Goal: Task Accomplishment & Management: Use online tool/utility

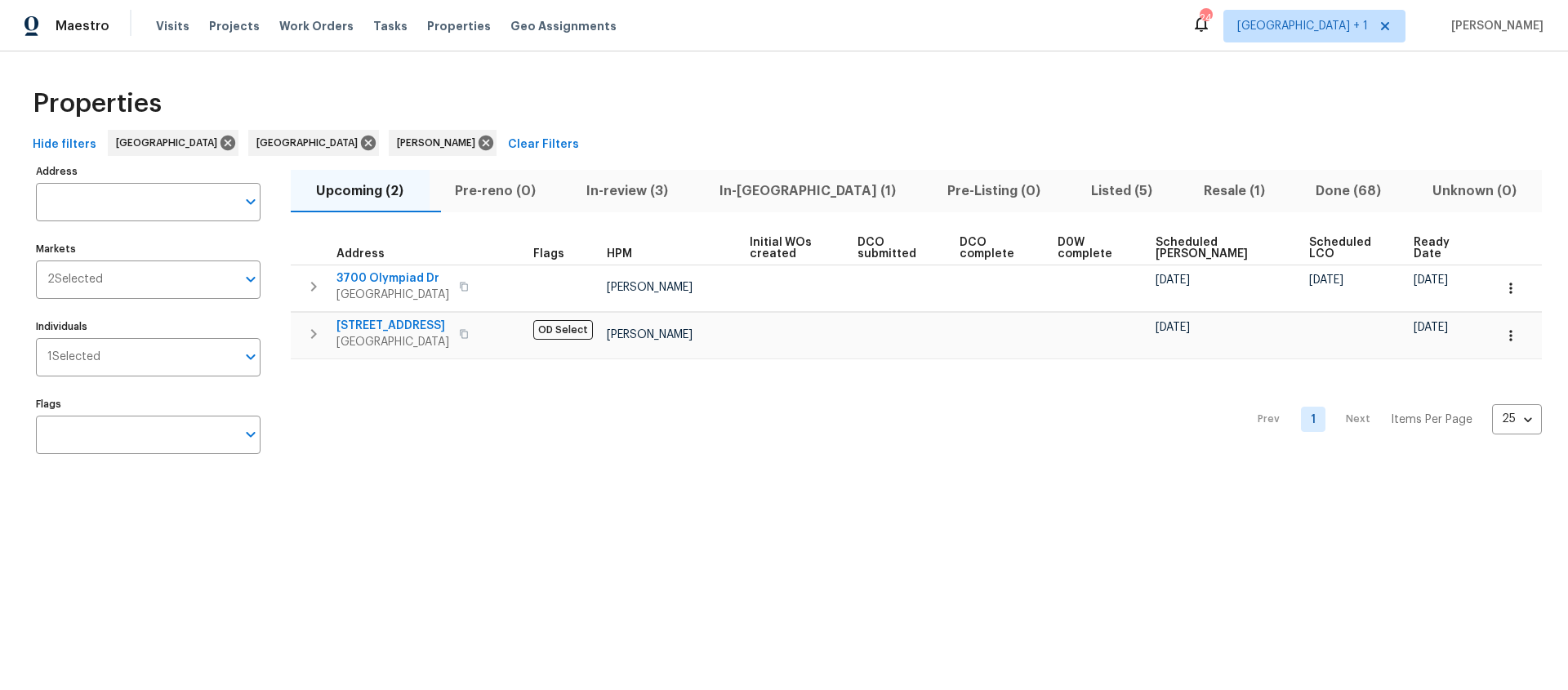
click at [1076, 188] on span "Listed (5)" at bounding box center [1122, 191] width 93 height 23
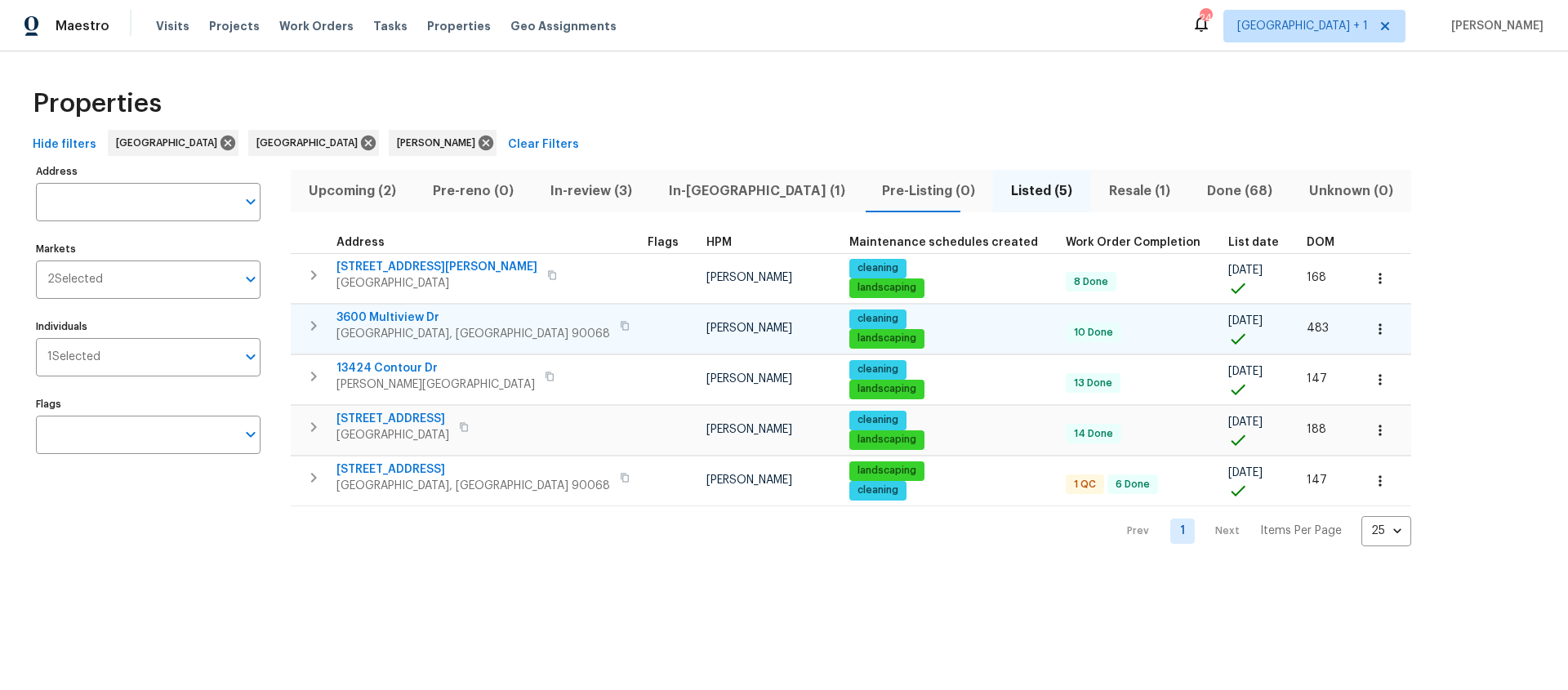
click at [1362, 328] on button "button" at bounding box center [1380, 329] width 36 height 36
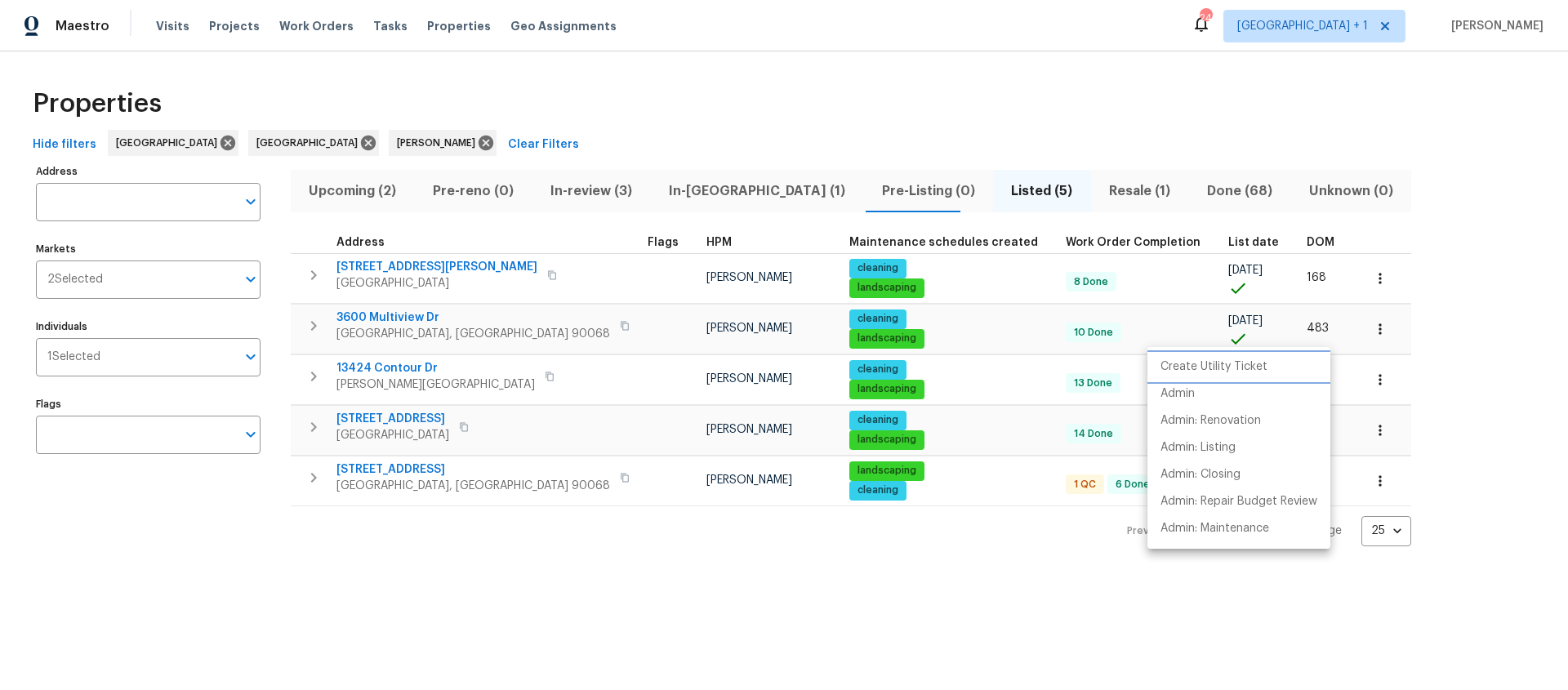
click at [1221, 361] on p "Create Utility Ticket" at bounding box center [1214, 366] width 107 height 17
click at [935, 87] on div at bounding box center [784, 345] width 1568 height 690
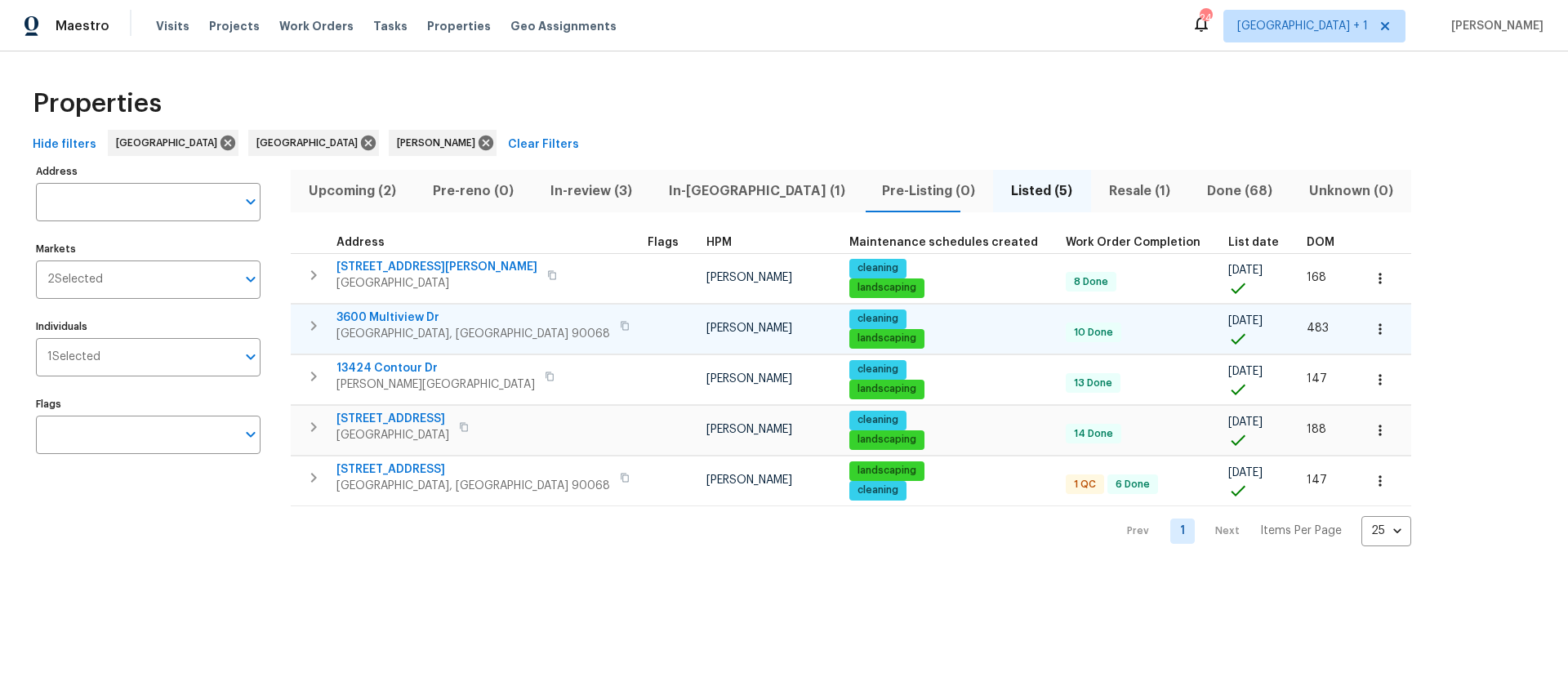
click at [387, 324] on span "3600 Multiview Dr" at bounding box center [474, 318] width 273 height 16
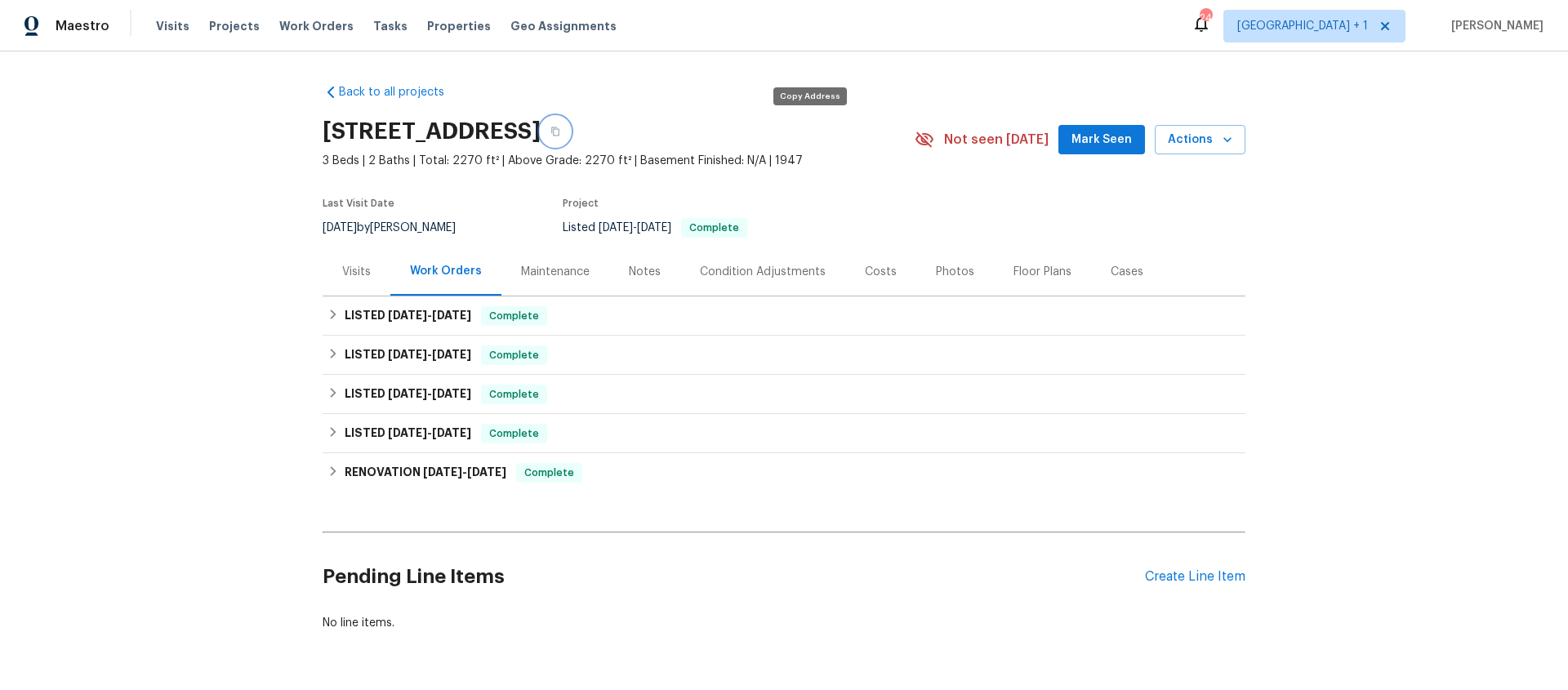
click at [570, 133] on button "button" at bounding box center [555, 132] width 30 height 30
click at [643, 269] on div "Notes" at bounding box center [645, 272] width 32 height 16
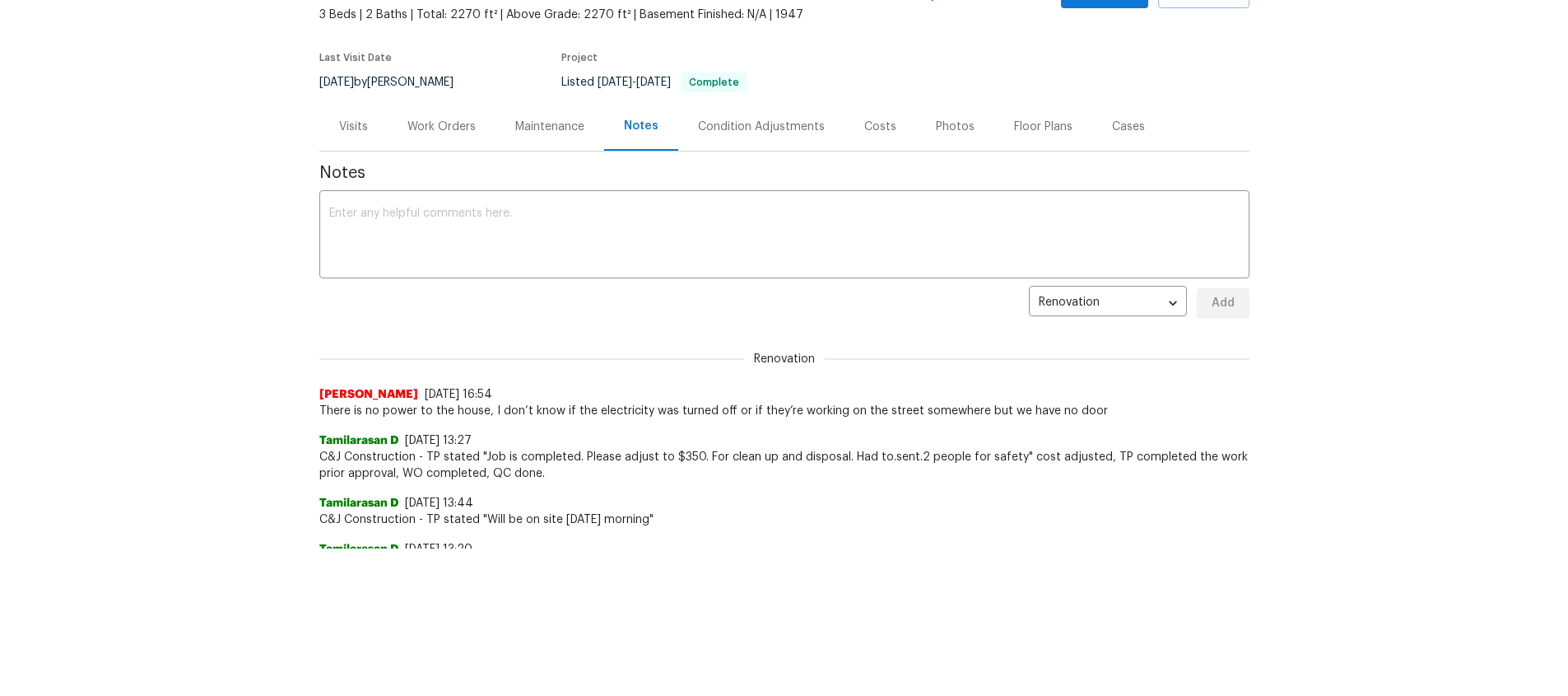
click at [624, 126] on div "Notes" at bounding box center [642, 126] width 35 height 17
click at [632, 126] on div "Notes" at bounding box center [642, 126] width 35 height 17
click at [477, 215] on textarea at bounding box center [784, 236] width 911 height 57
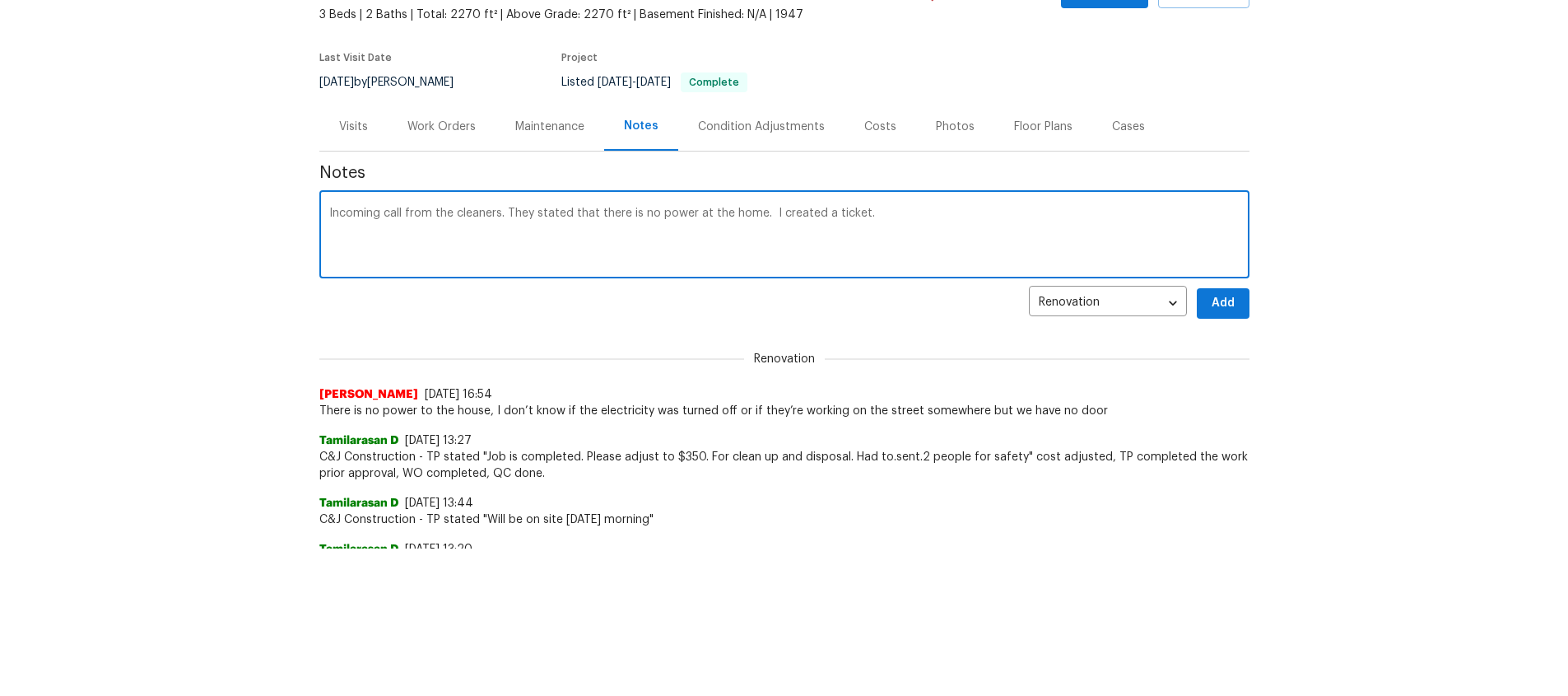
paste textarea "UTL-77998 [STREET_ADDRESS]"
paste textarea "Thank you for submitting your request. We have received it and will reach out i…"
click at [1046, 251] on textarea "Incoming call from the cleaners. They stated that there is no power at the home…" at bounding box center [784, 236] width 911 height 57
type textarea "Incoming call from the cleaners. They stated that there is no power at the home…"
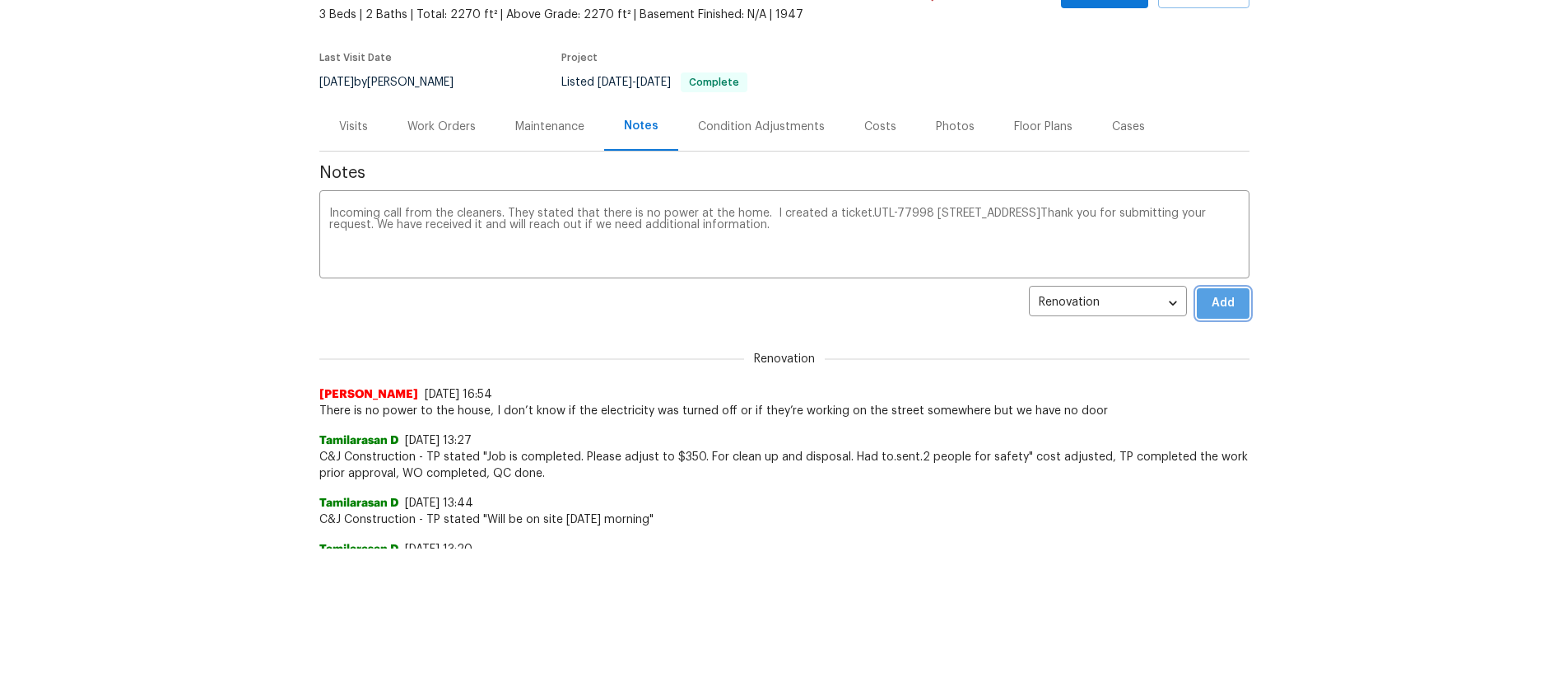
click at [1226, 303] on span "Add" at bounding box center [1224, 303] width 27 height 21
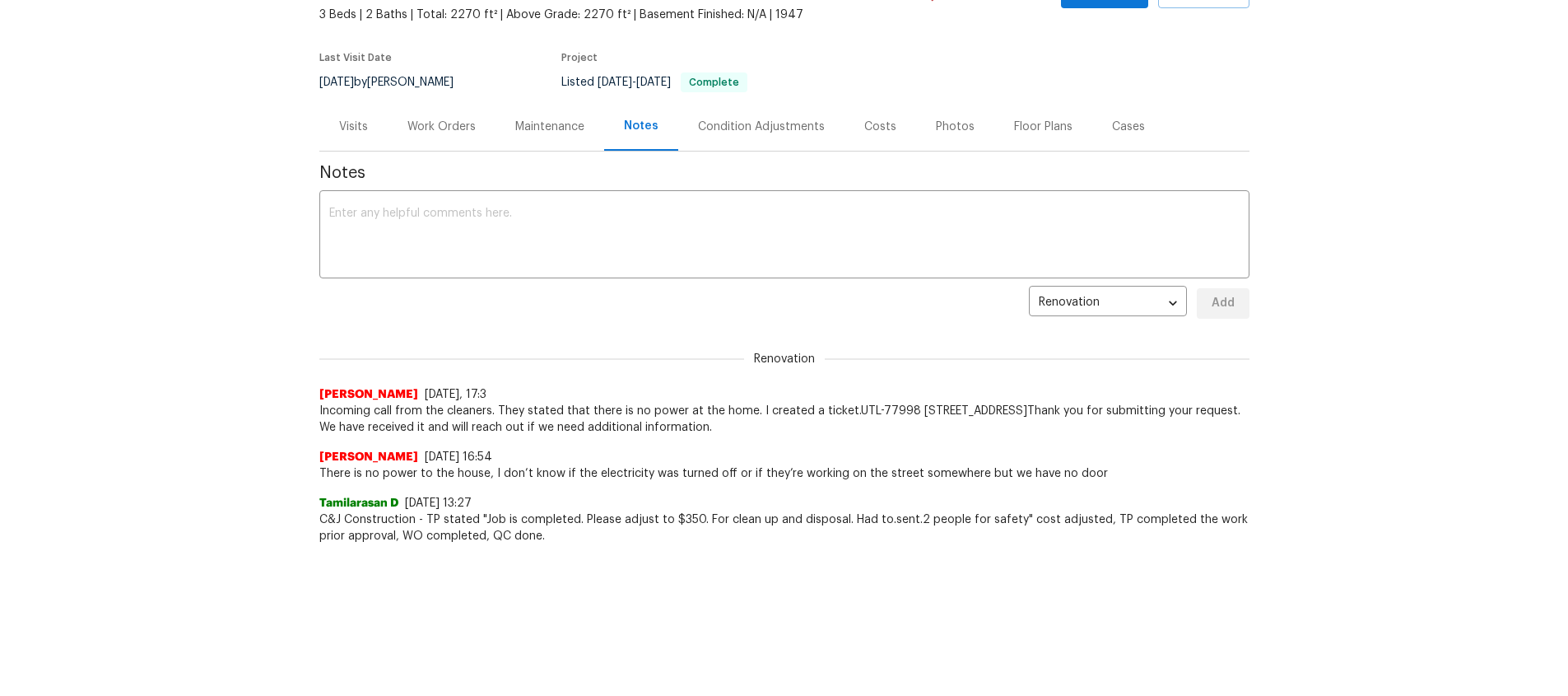
click at [1364, 268] on div "Back to all projects [STREET_ADDRESS] 3 Beds | 2 Baths | Total: 2270 ft² | Abov…" at bounding box center [784, 226] width 1568 height 644
click at [1341, 255] on div "Back to all projects [STREET_ADDRESS] 3 Beds | 2 Baths | Total: 2270 ft² | Abov…" at bounding box center [784, 226] width 1568 height 644
click at [254, 313] on div "Back to all projects [STREET_ADDRESS] 3 Beds | 2 Baths | Total: 2270 ft² | Abov…" at bounding box center [784, 226] width 1568 height 644
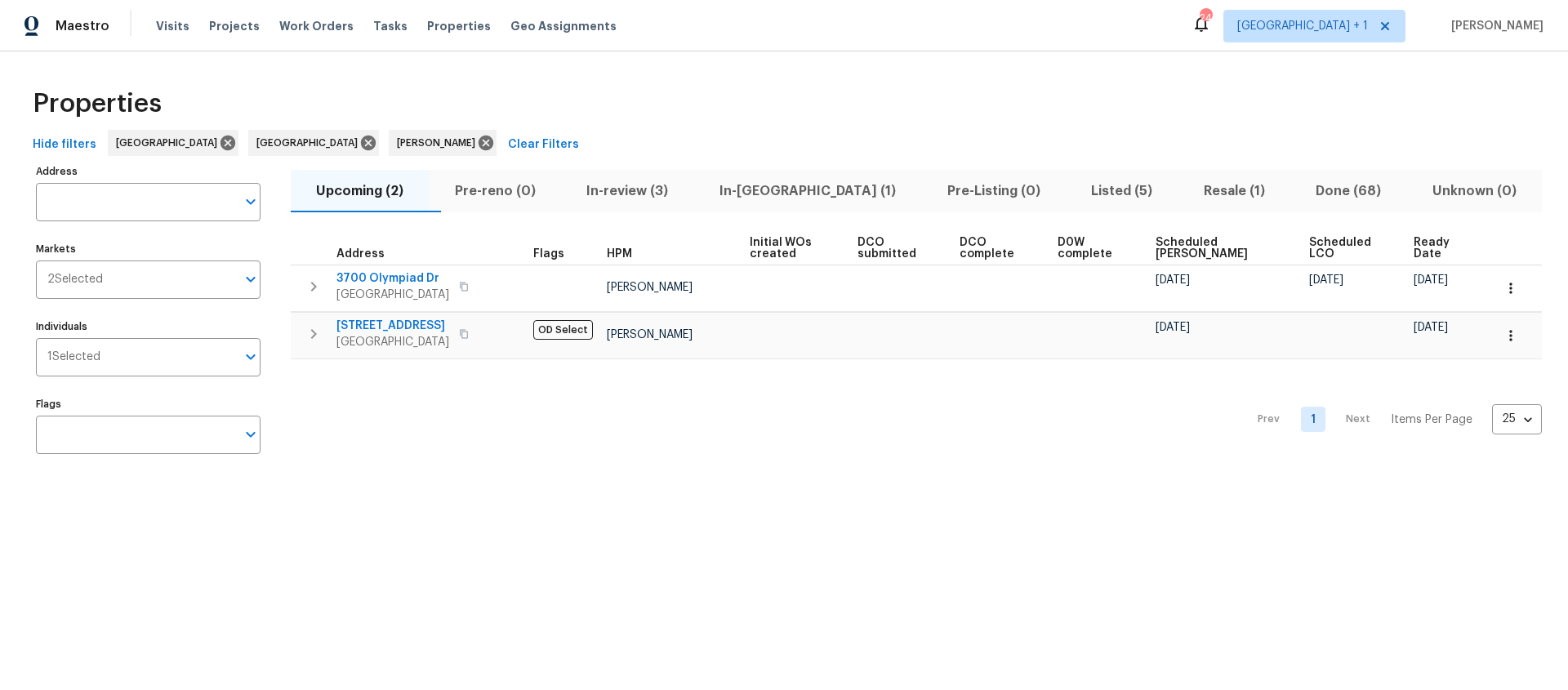
click at [1088, 190] on span "Listed (5)" at bounding box center [1122, 191] width 93 height 23
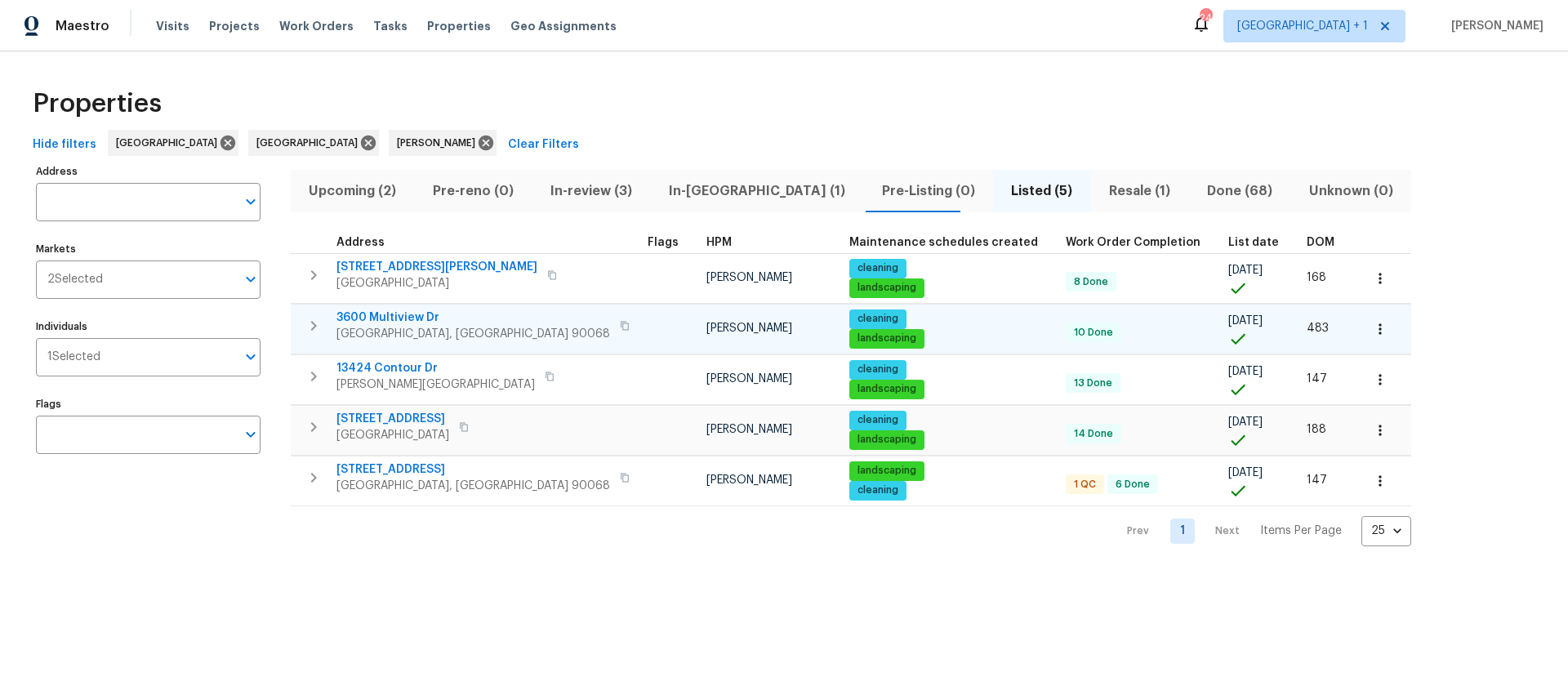
click at [441, 321] on span "3600 Multiview Dr" at bounding box center [474, 318] width 273 height 16
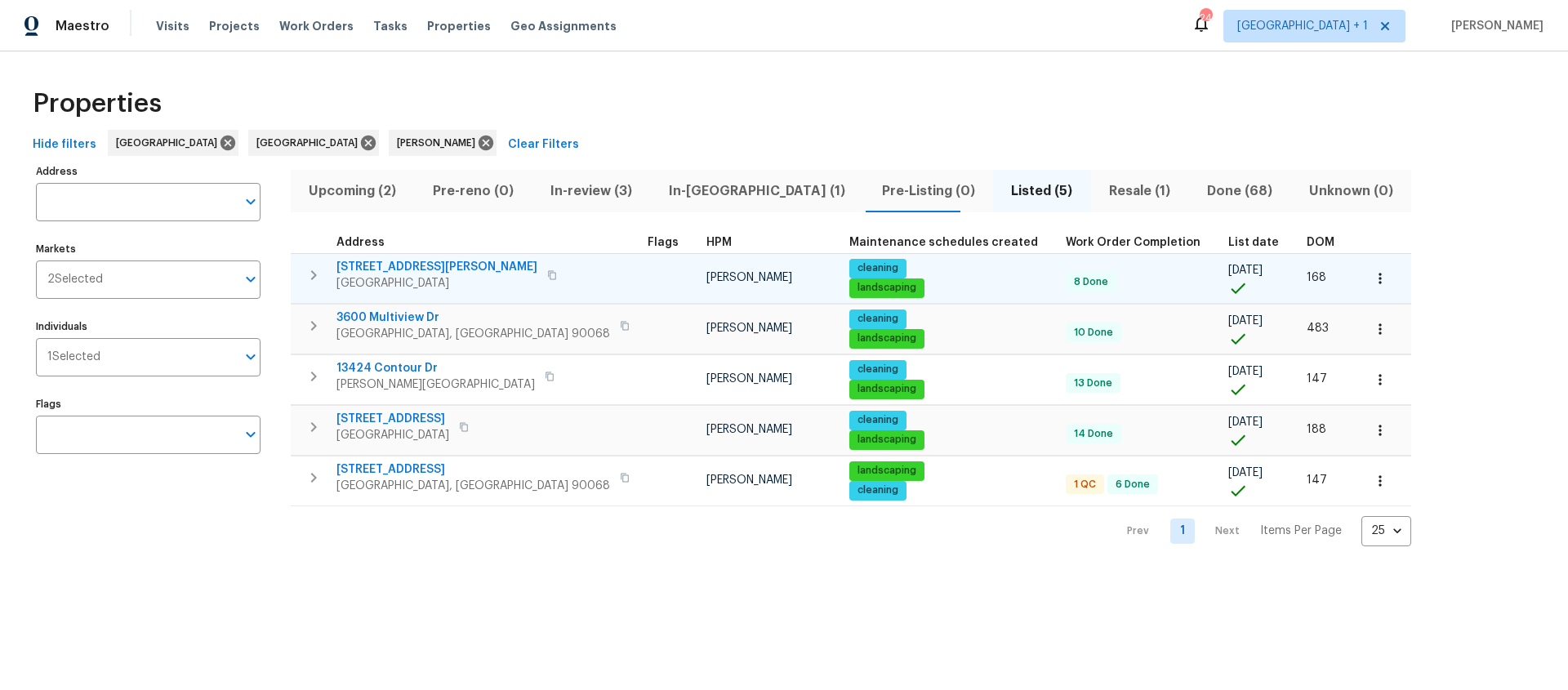
click at [1356, 269] on td at bounding box center [1383, 277] width 55 height 49
click at [1362, 273] on button "button" at bounding box center [1380, 278] width 36 height 36
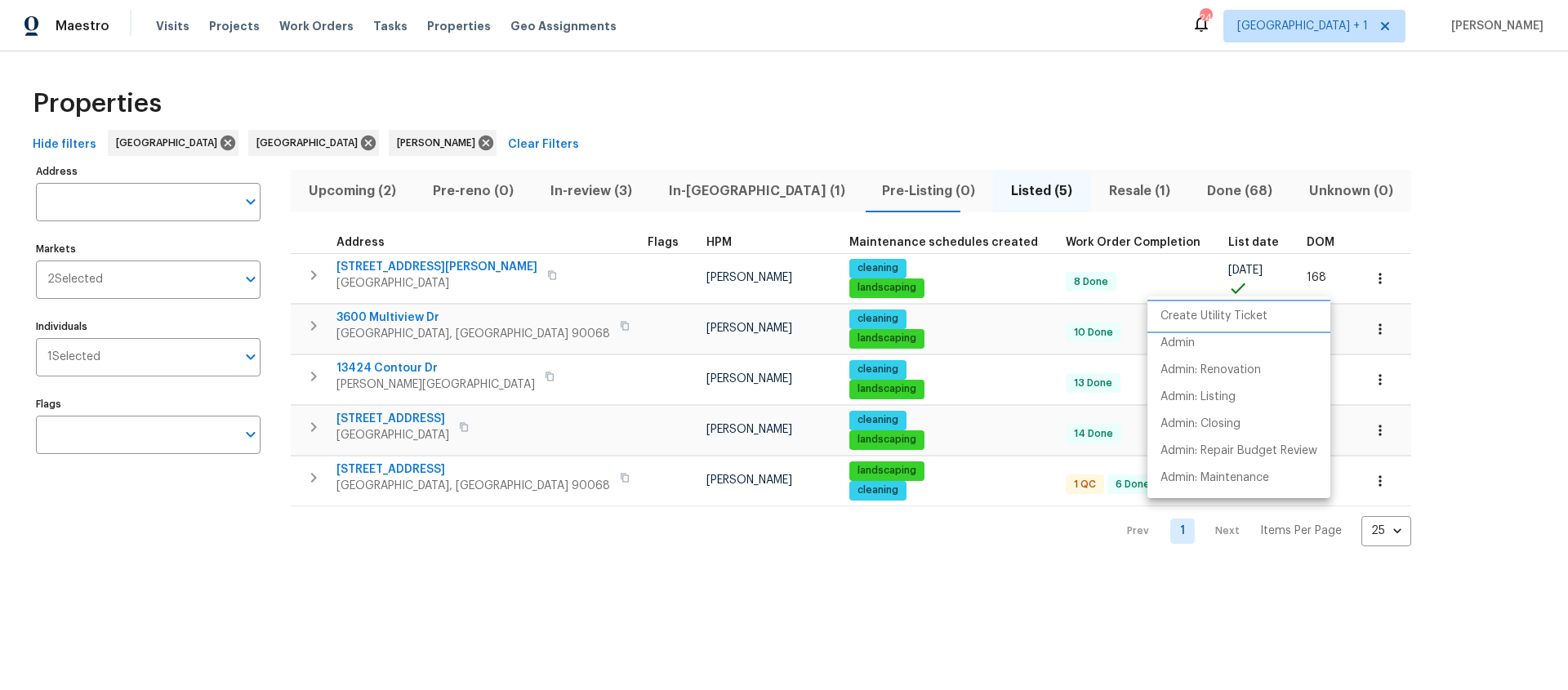
click at [1230, 319] on p "Create Utility Ticket" at bounding box center [1214, 316] width 107 height 17
